Goal: Information Seeking & Learning: Check status

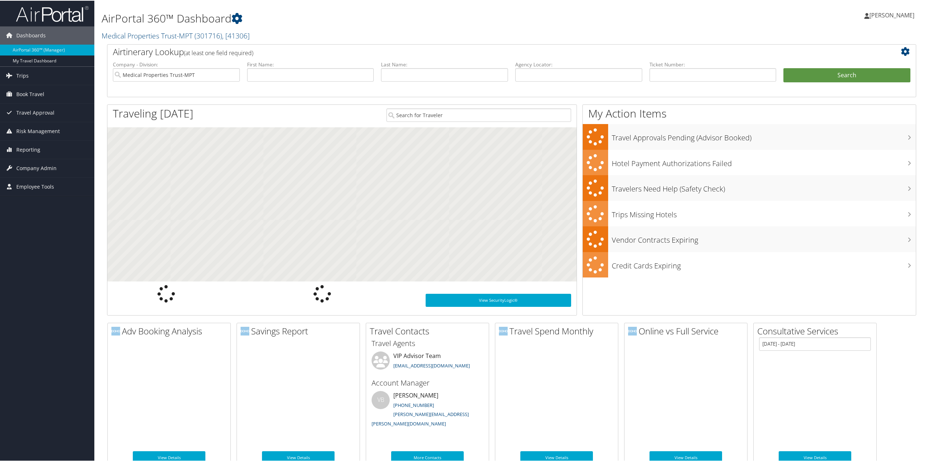
click at [51, 168] on span "Company Admin" at bounding box center [36, 168] width 40 height 18
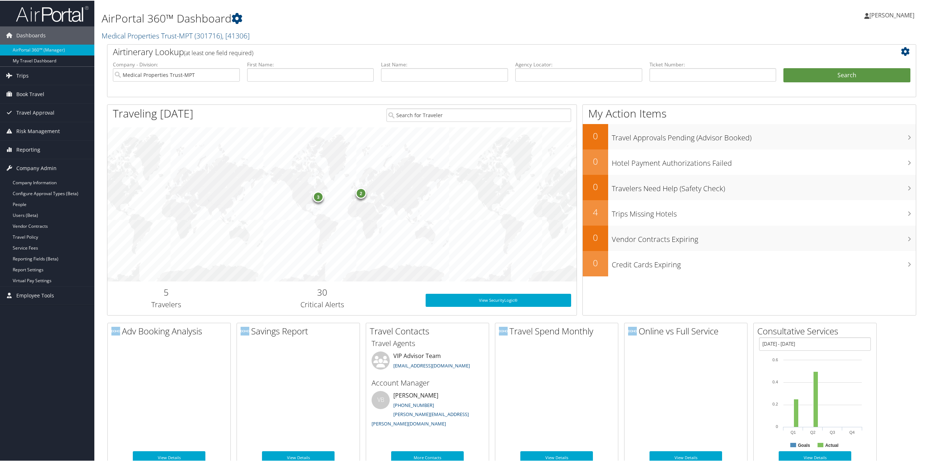
click at [20, 203] on link "People" at bounding box center [47, 203] width 94 height 11
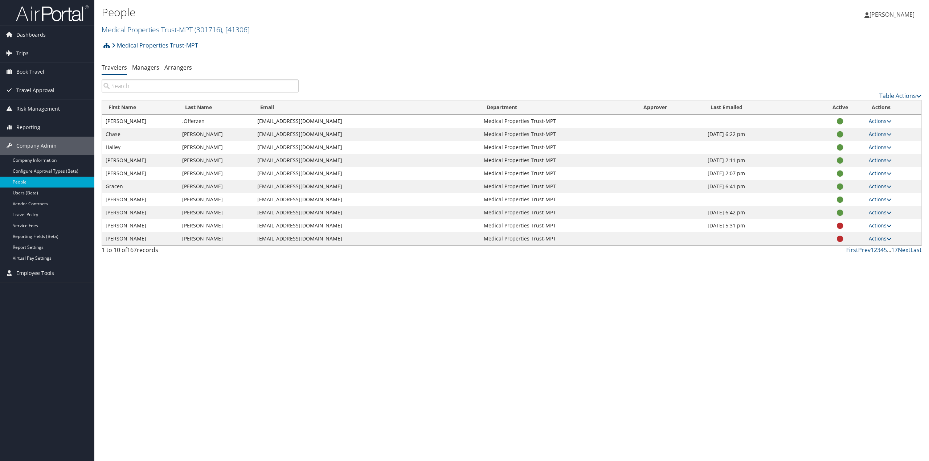
click at [149, 89] on input "search" at bounding box center [200, 85] width 197 height 13
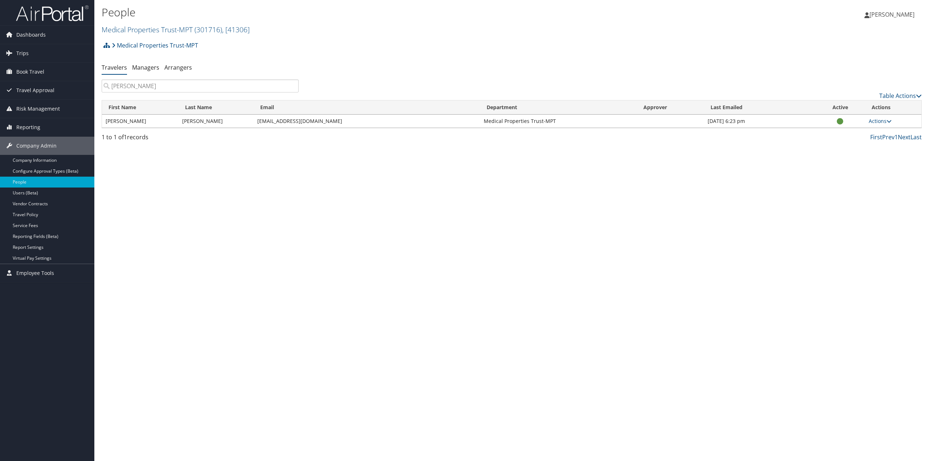
type input "ballard"
click at [878, 121] on link "Actions" at bounding box center [880, 121] width 23 height 7
click at [854, 143] on link "View Profile" at bounding box center [856, 144] width 67 height 12
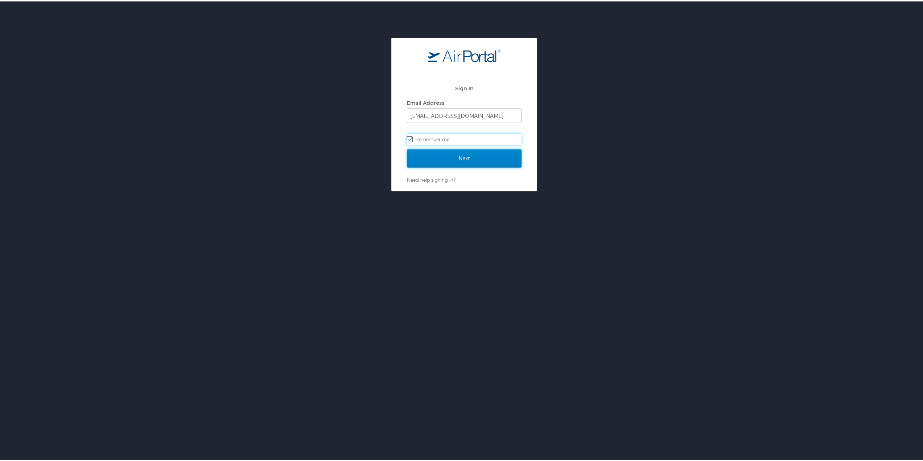
click at [455, 156] on input "Next" at bounding box center [464, 157] width 115 height 18
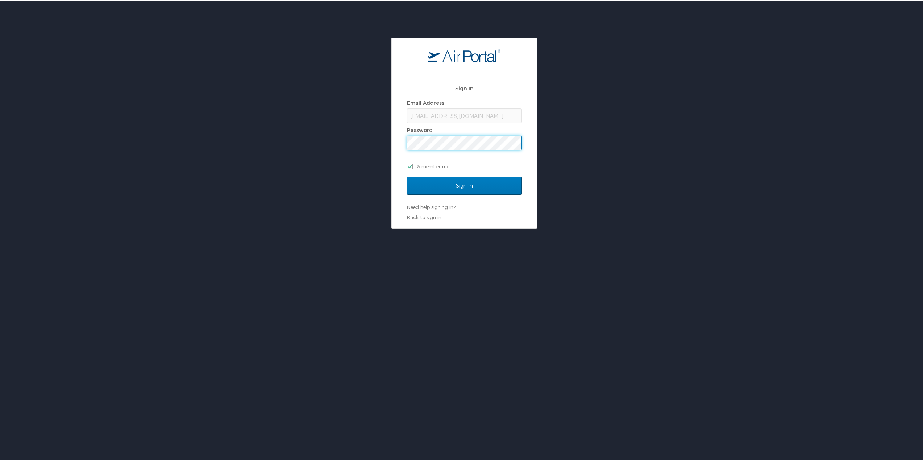
click at [407, 175] on input "Sign In" at bounding box center [464, 184] width 115 height 18
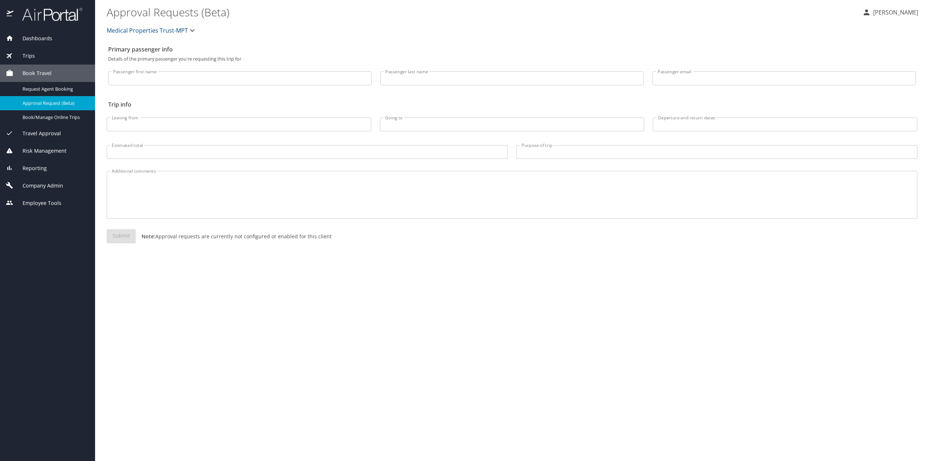
click at [45, 186] on span "Company Admin" at bounding box center [38, 186] width 50 height 8
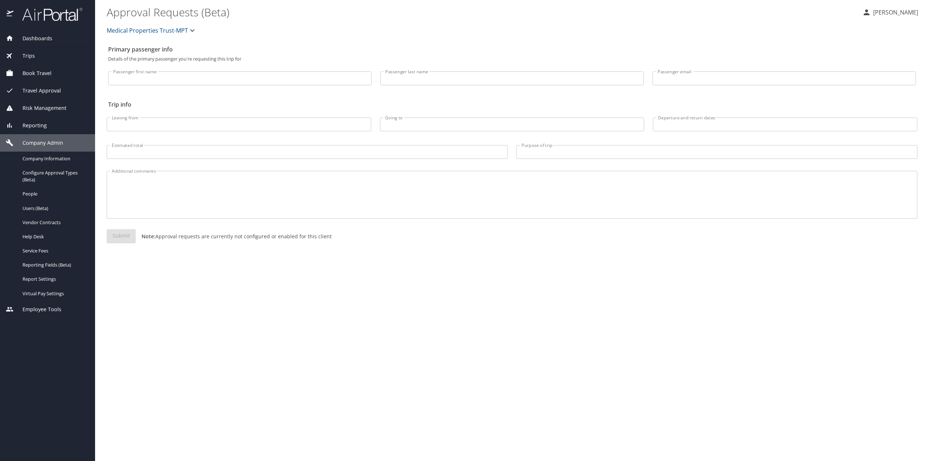
click at [38, 195] on span "People" at bounding box center [54, 193] width 64 height 7
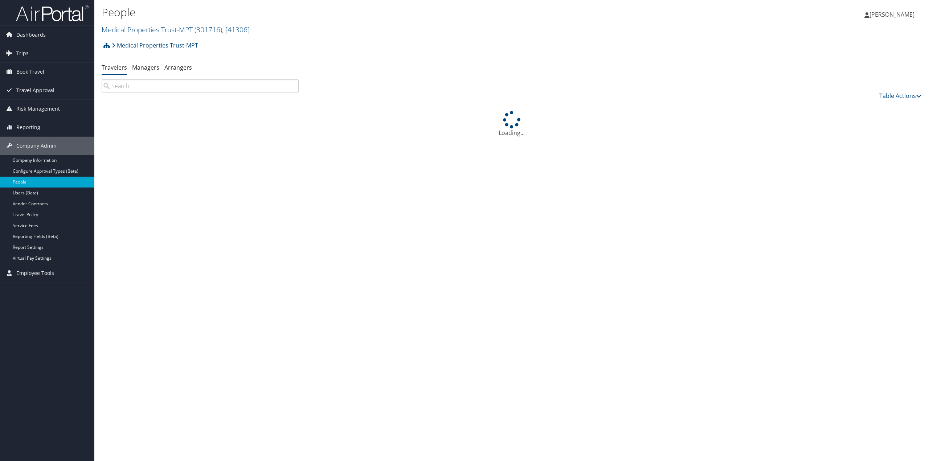
click at [182, 89] on input "search" at bounding box center [200, 85] width 197 height 13
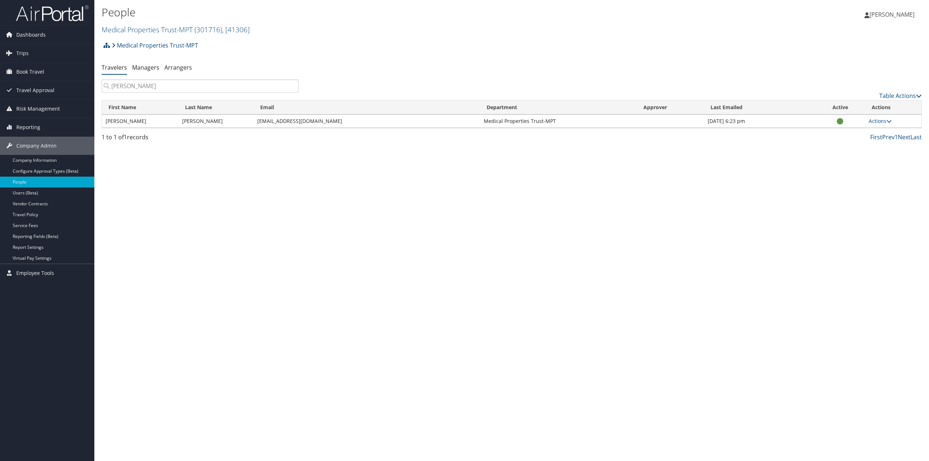
type input "[PERSON_NAME]"
click at [875, 121] on link "Actions" at bounding box center [880, 121] width 23 height 7
click at [850, 145] on link "View Profile" at bounding box center [856, 144] width 67 height 12
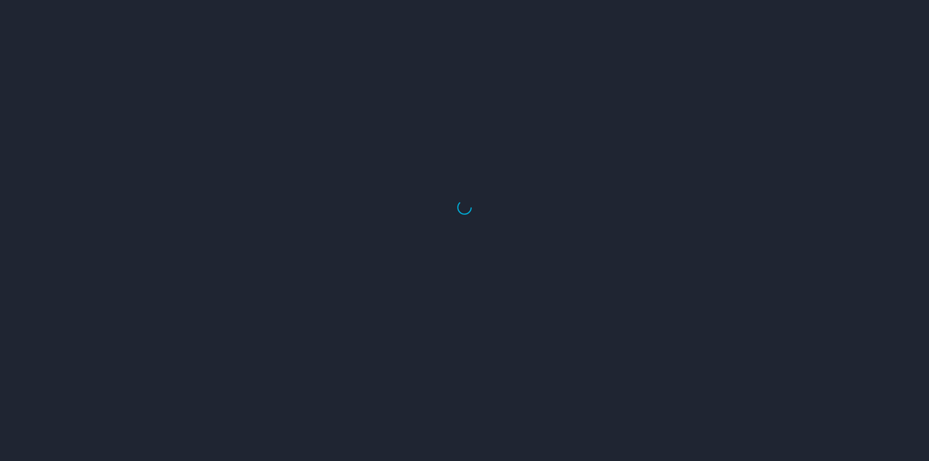
select select "US"
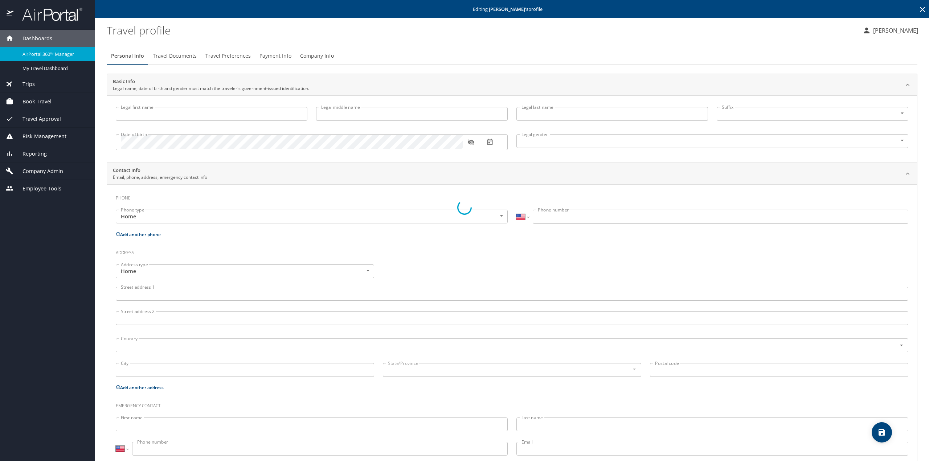
type input "Taylor"
type input "Alexander"
type input "Ballard"
type input "Male"
select select "US"
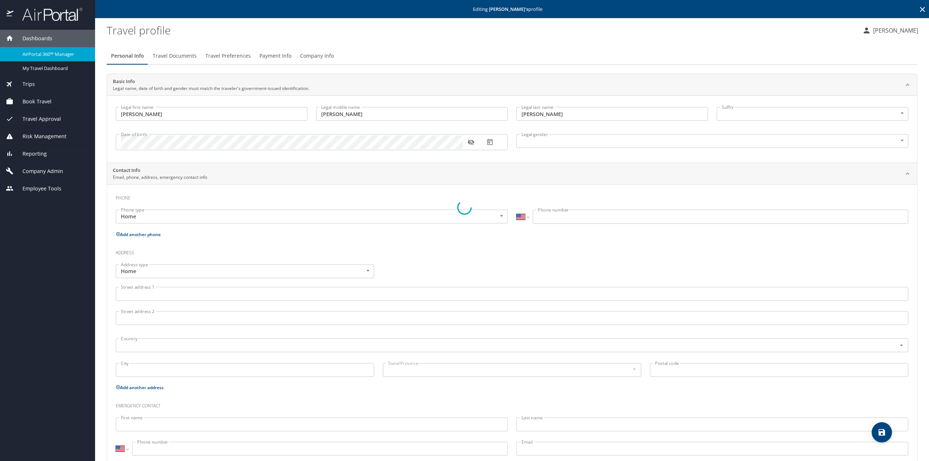
select select "US"
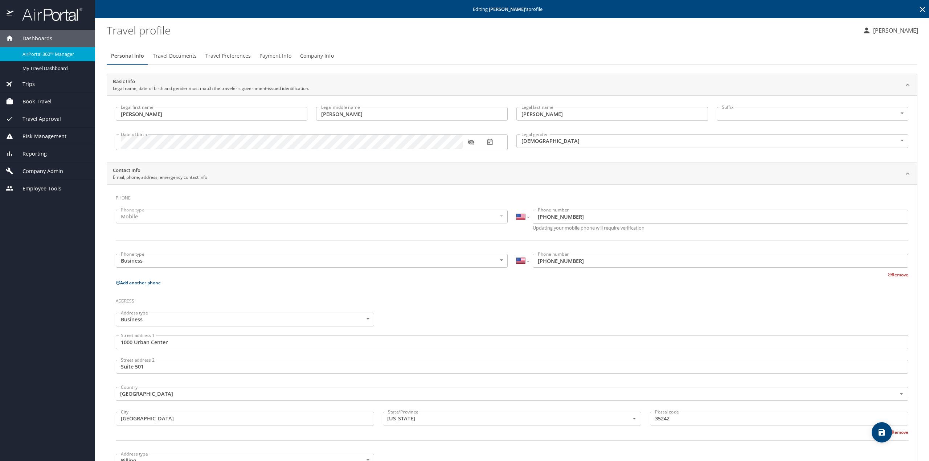
click at [173, 56] on span "Travel Documents" at bounding box center [175, 56] width 44 height 9
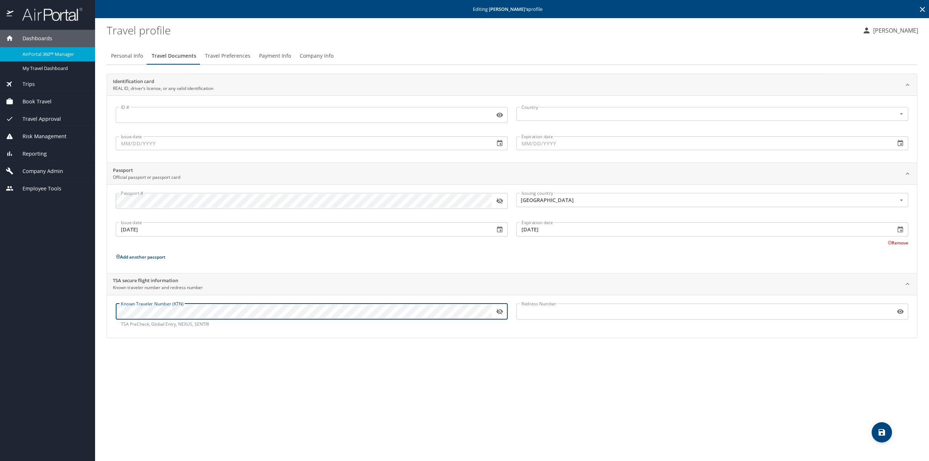
click at [72, 310] on div "Dashboards AirPortal 360™ Manager My Travel Dashboard Trips Airtinerary® Lookup…" at bounding box center [464, 230] width 929 height 461
click at [497, 310] on icon "button" at bounding box center [499, 312] width 7 height 6
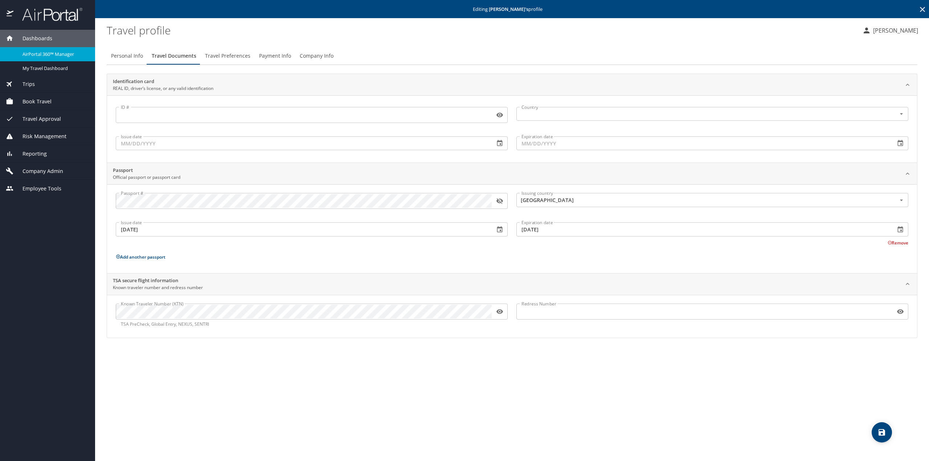
click at [877, 429] on icon "save" at bounding box center [881, 432] width 9 height 9
click at [505, 312] on button "button" at bounding box center [500, 312] width 16 height 16
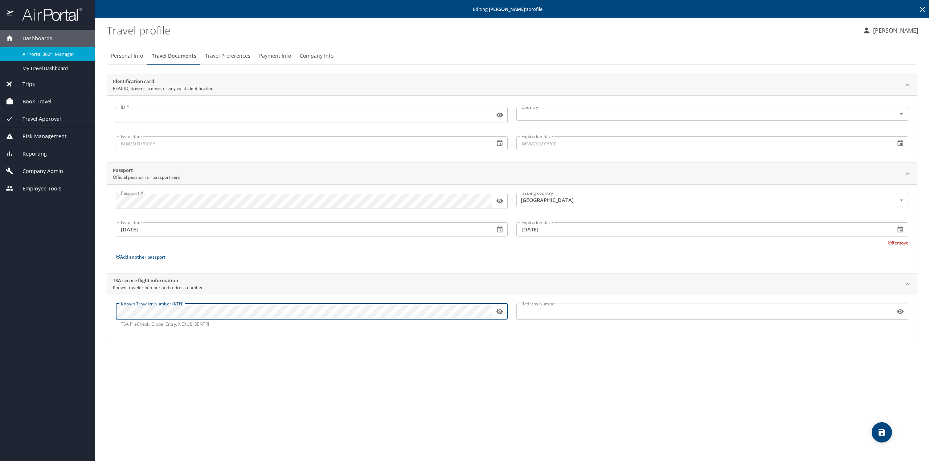
click at [51, 315] on div "Dashboards AirPortal 360™ Manager My Travel Dashboard Trips Airtinerary® Lookup…" at bounding box center [464, 230] width 929 height 461
click at [264, 410] on div "Personal Info Travel Documents Travel Preferences Payment Info Company Info Ide…" at bounding box center [512, 251] width 811 height 420
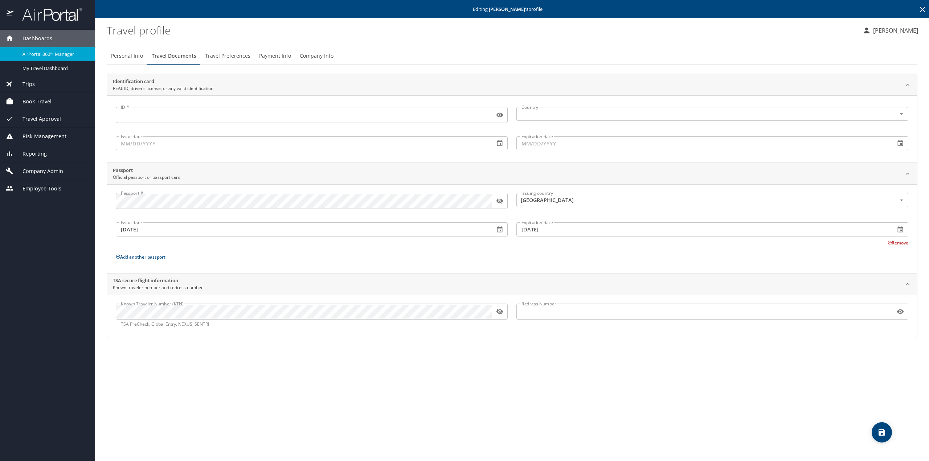
click at [500, 313] on icon "button" at bounding box center [499, 312] width 7 height 6
click at [511, 344] on div "Personal Info Travel Documents Travel Preferences Payment Info Company Info Ide…" at bounding box center [512, 251] width 811 height 420
drag, startPoint x: 500, startPoint y: 313, endPoint x: 523, endPoint y: 336, distance: 33.1
click at [500, 313] on icon "button" at bounding box center [499, 311] width 7 height 7
click at [889, 431] on span "save" at bounding box center [882, 432] width 20 height 9
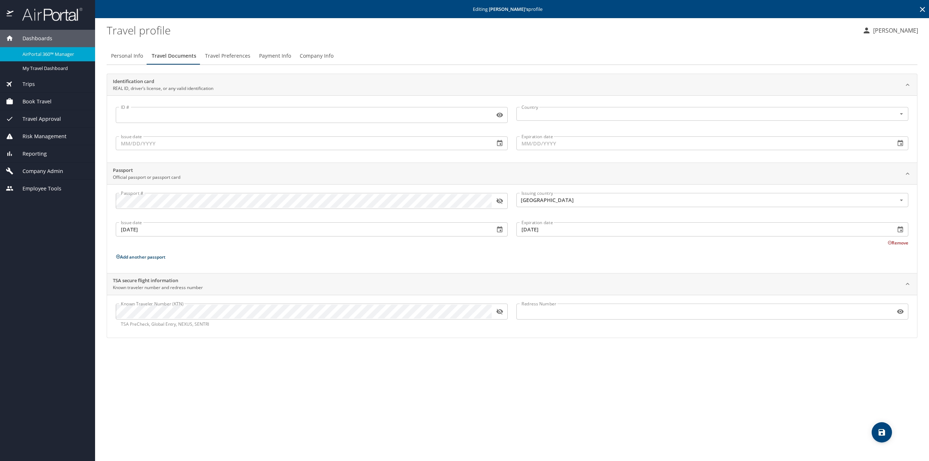
click at [31, 86] on span "Trips" at bounding box center [23, 84] width 21 height 8
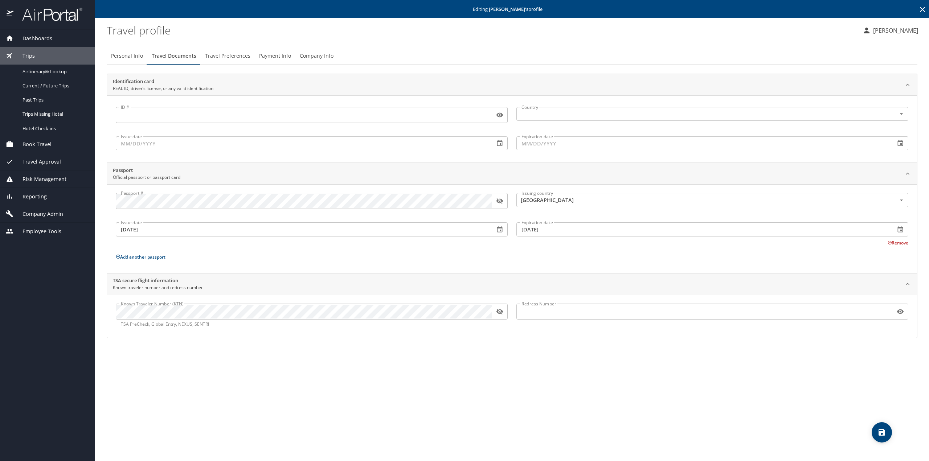
click at [37, 83] on span "Current / Future Trips" at bounding box center [54, 85] width 64 height 7
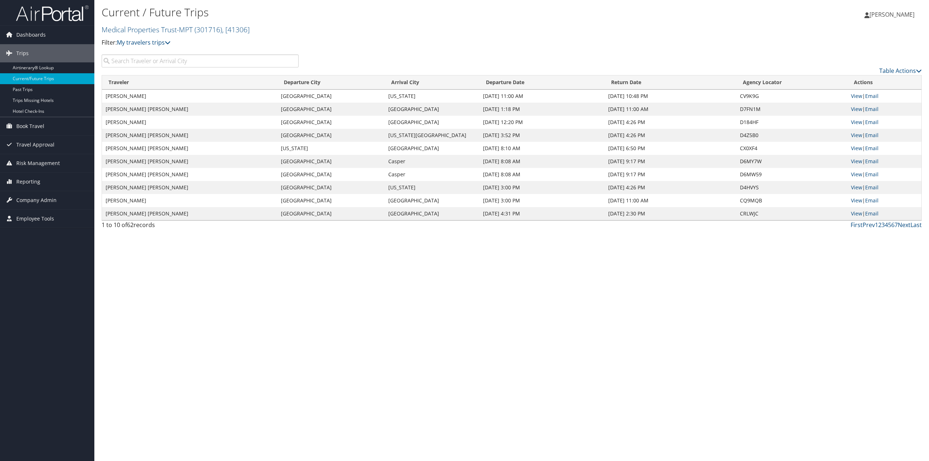
click at [33, 75] on link "Current/Future Trips" at bounding box center [47, 78] width 94 height 11
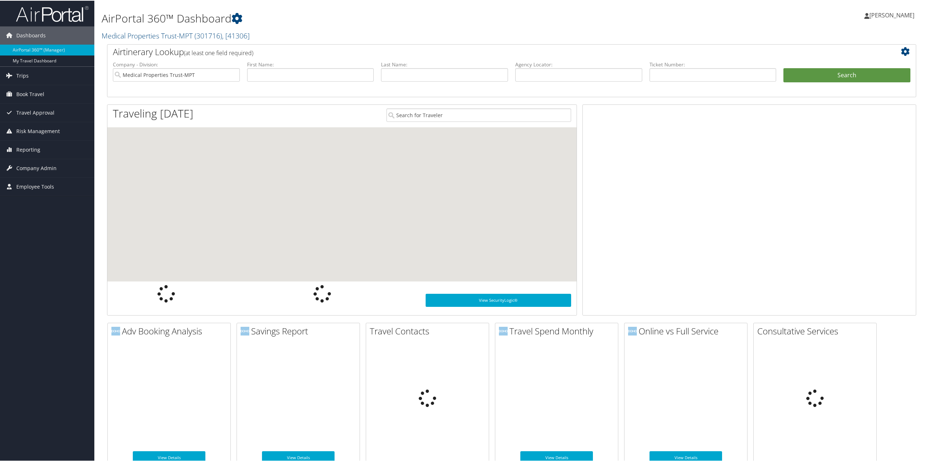
click at [25, 76] on span "Trips" at bounding box center [22, 75] width 12 height 18
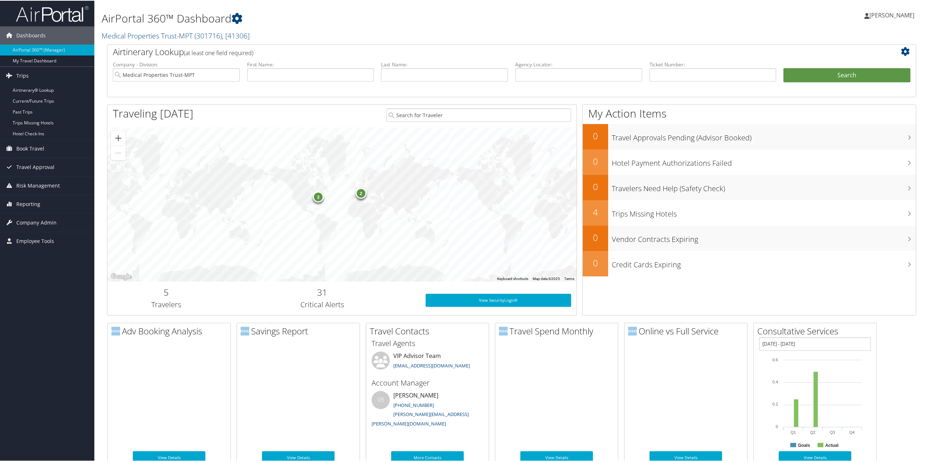
click at [32, 99] on link "Current/Future Trips" at bounding box center [47, 100] width 94 height 11
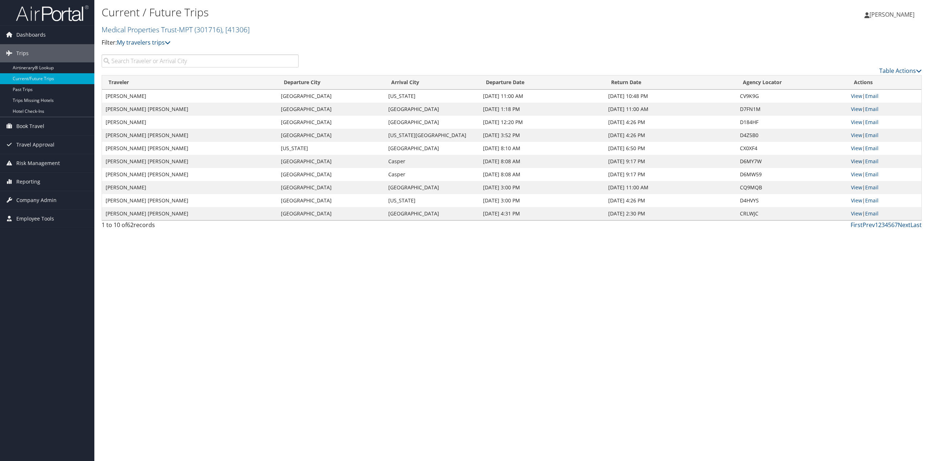
click at [856, 160] on link "View" at bounding box center [856, 161] width 11 height 7
click at [905, 225] on link "Next" at bounding box center [904, 225] width 13 height 8
click at [871, 226] on link "Prev" at bounding box center [868, 225] width 12 height 8
click at [906, 225] on link "Next" at bounding box center [904, 225] width 13 height 8
drag, startPoint x: 300, startPoint y: 218, endPoint x: 280, endPoint y: 239, distance: 29.2
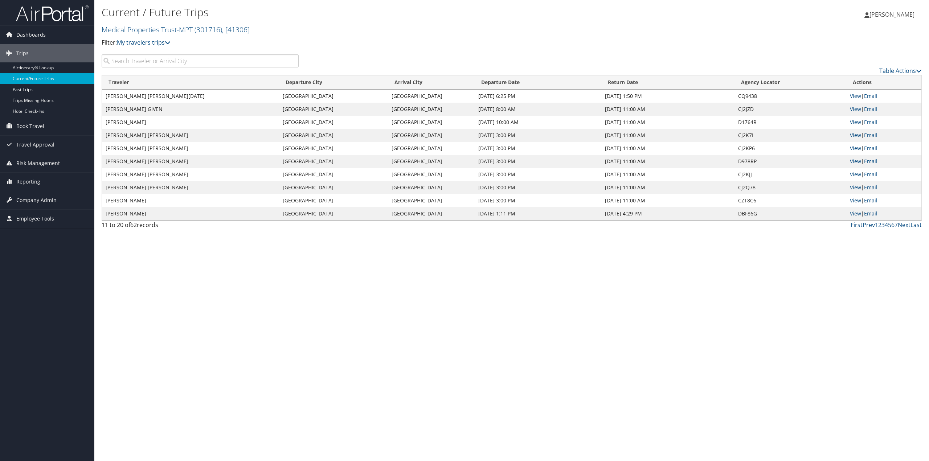
click at [280, 236] on div "Current / Future Trips Medical Properties Trust-MPT ( 301716 ) , [ 41306 ] Medi…" at bounding box center [511, 230] width 835 height 461
drag, startPoint x: 365, startPoint y: 324, endPoint x: 9, endPoint y: 287, distance: 357.1
click at [364, 328] on div "Current / Future Trips Medical Properties Trust-MPT ( 301716 ) , [ 41306 ] Medi…" at bounding box center [511, 230] width 835 height 461
drag, startPoint x: 904, startPoint y: 226, endPoint x: 896, endPoint y: 227, distance: 8.5
click at [904, 226] on link "Next" at bounding box center [904, 225] width 13 height 8
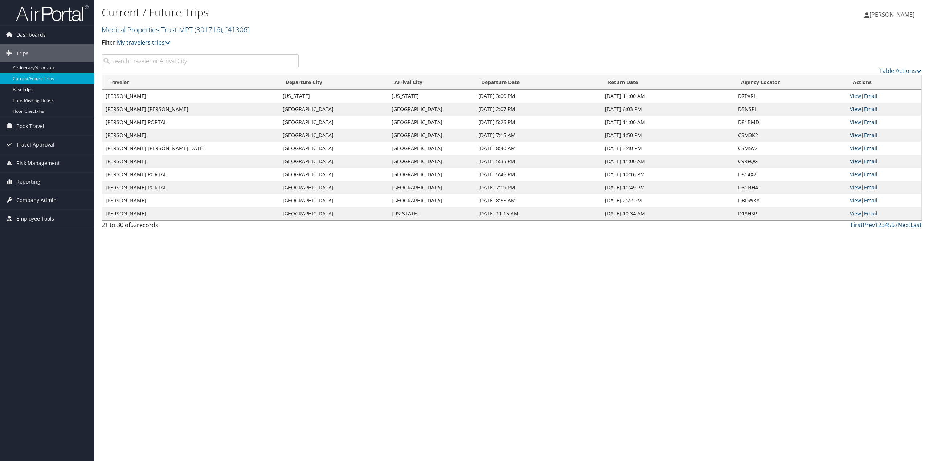
click at [905, 225] on link "Next" at bounding box center [904, 225] width 13 height 8
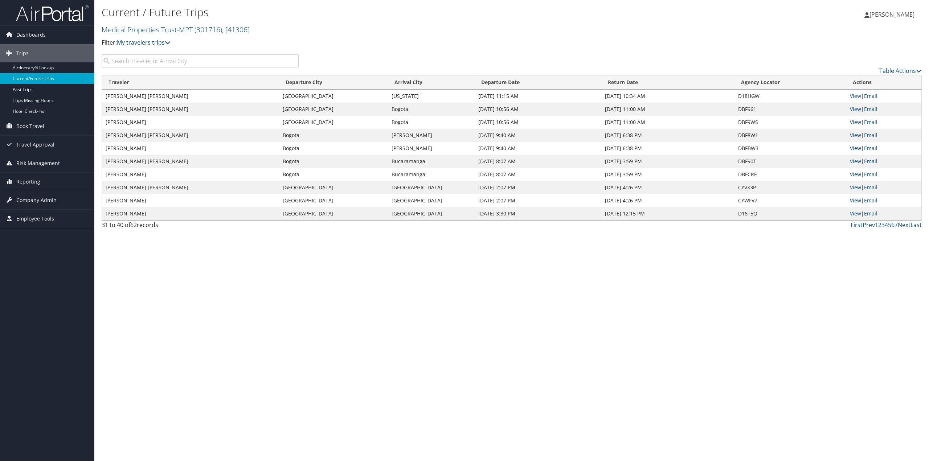
click at [903, 226] on link "Next" at bounding box center [904, 225] width 13 height 8
click at [28, 53] on span "Trips" at bounding box center [22, 53] width 12 height 18
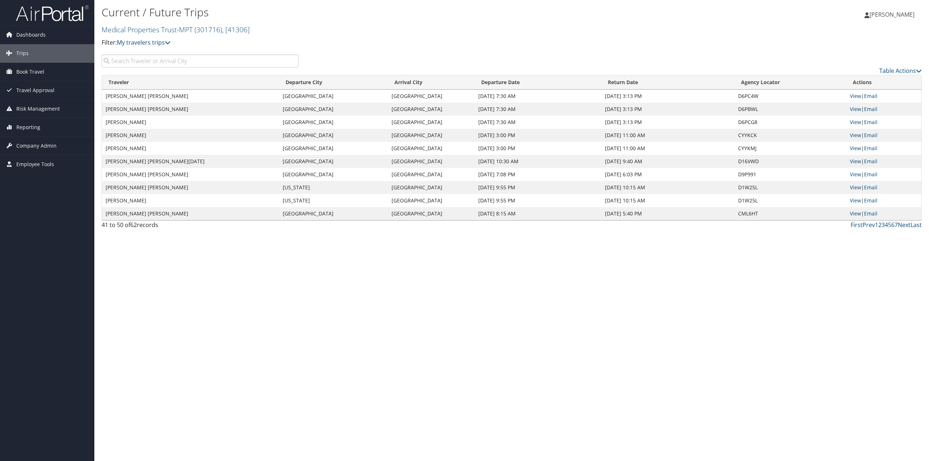
click at [22, 52] on span "Trips" at bounding box center [22, 53] width 12 height 18
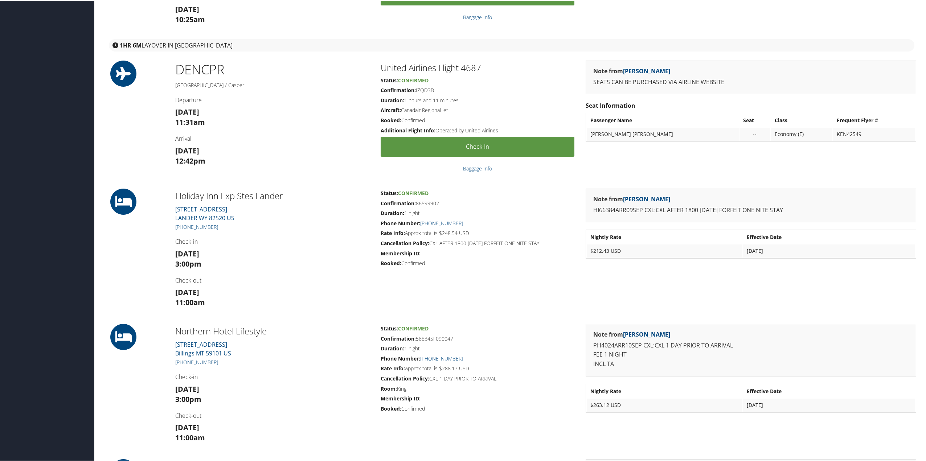
scroll to position [472, 0]
